Goal: Find contact information: Find contact information

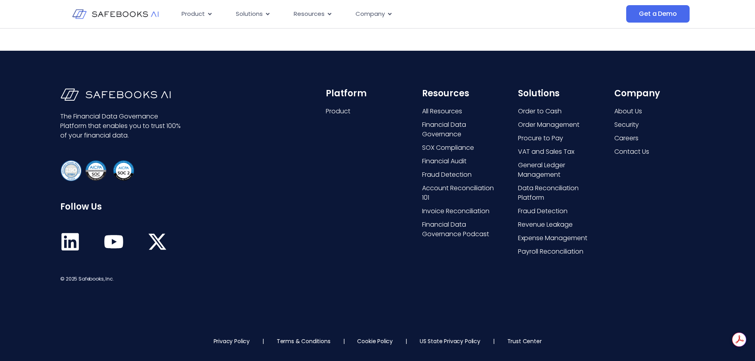
scroll to position [568, 0]
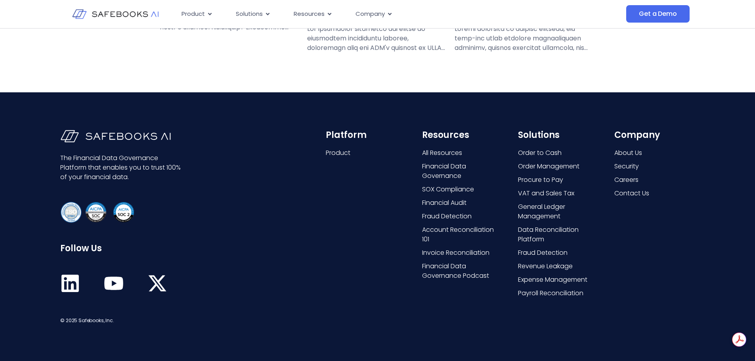
click at [704, 234] on div "The Financial Data Governance Platform that enables you to trust 100% of your f…" at bounding box center [377, 227] width 755 height 271
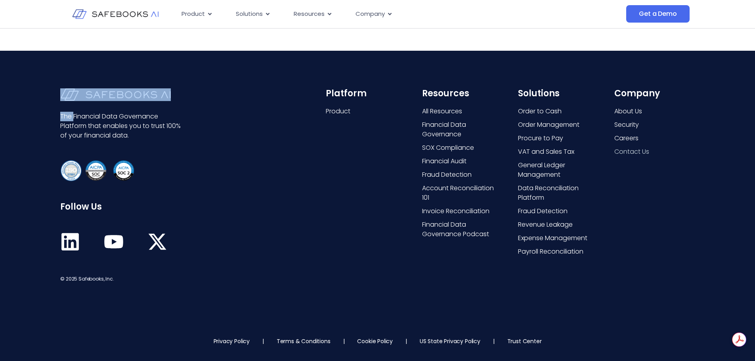
scroll to position [625, 0]
click at [633, 116] on span "About Us" at bounding box center [628, 112] width 28 height 10
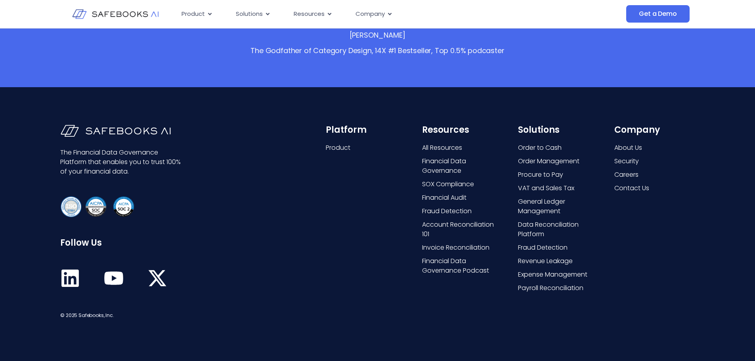
scroll to position [1613, 0]
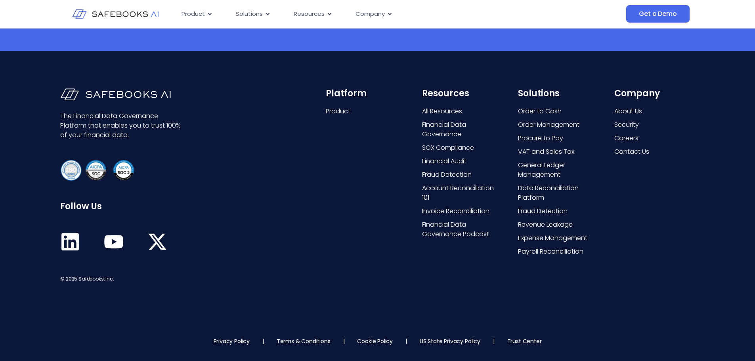
click at [707, 215] on div "The Financial Data Governance Platform that enables you to trust 100% of your f…" at bounding box center [377, 186] width 755 height 271
click at [706, 212] on div "The Financial Data Governance Platform that enables you to trust 100% of your f…" at bounding box center [377, 186] width 755 height 271
click at [634, 154] on span "Contact Us" at bounding box center [631, 152] width 35 height 10
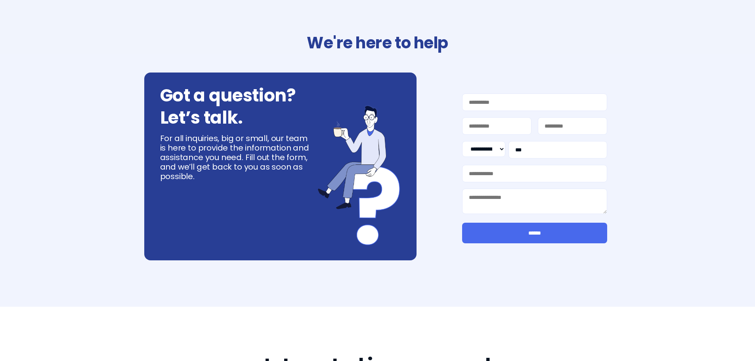
select select "**"
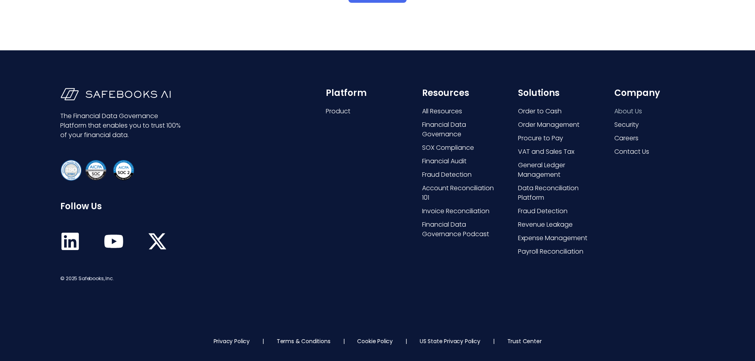
click at [633, 116] on span "About Us" at bounding box center [628, 112] width 28 height 10
